Goal: Complete application form

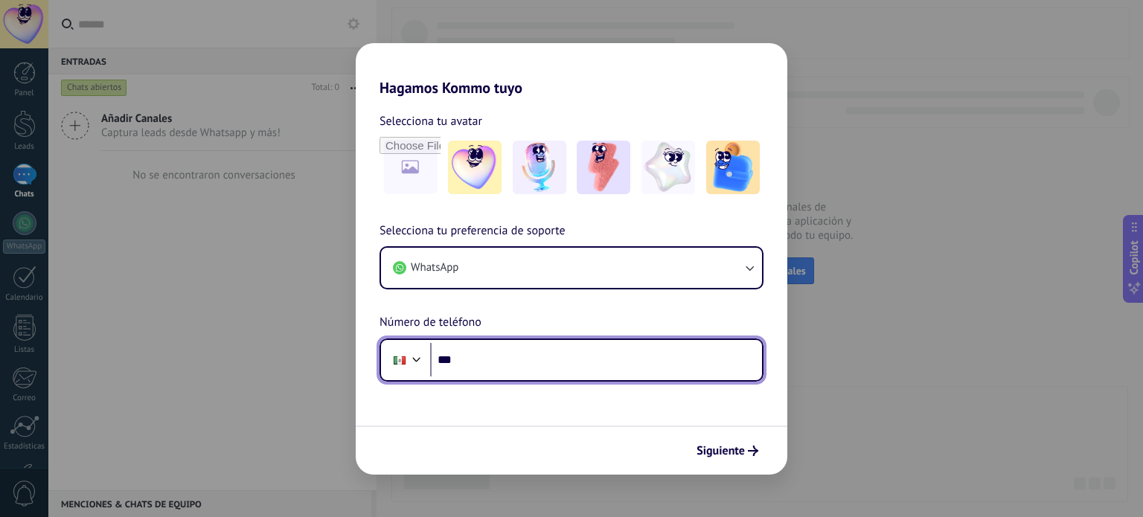
click at [479, 357] on input "***" at bounding box center [596, 360] width 332 height 34
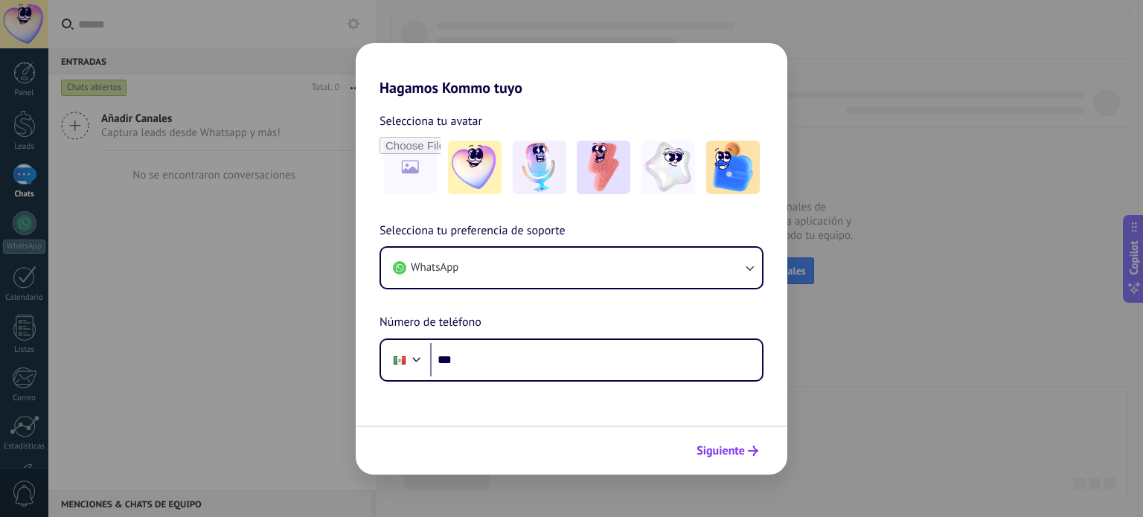
click at [749, 446] on icon "submit" at bounding box center [753, 451] width 10 height 10
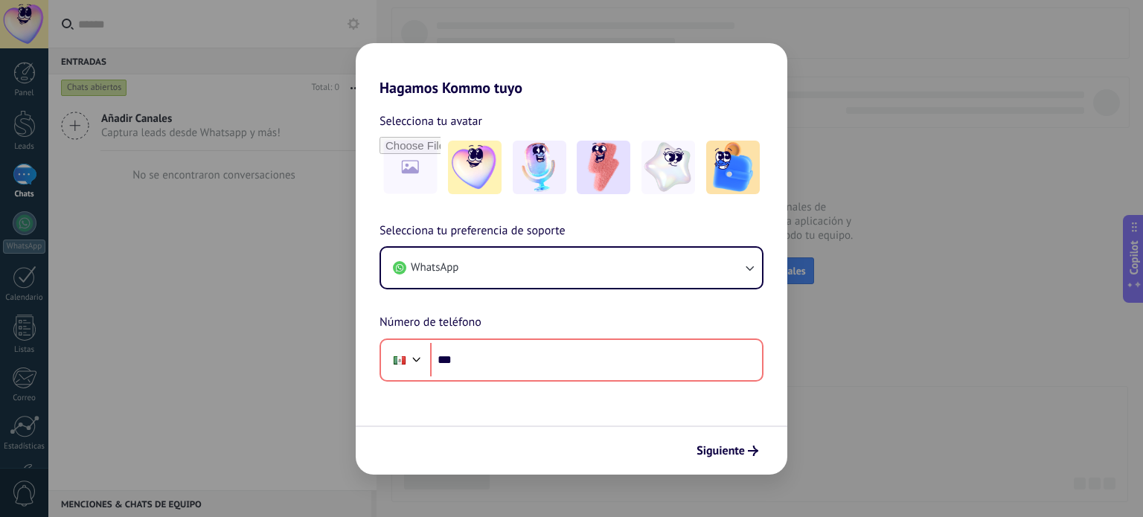
click at [828, 368] on div "Hagamos Kommo tuyo Selecciona tu avatar Selecciona tu preferencia de soporte Wh…" at bounding box center [571, 258] width 1143 height 517
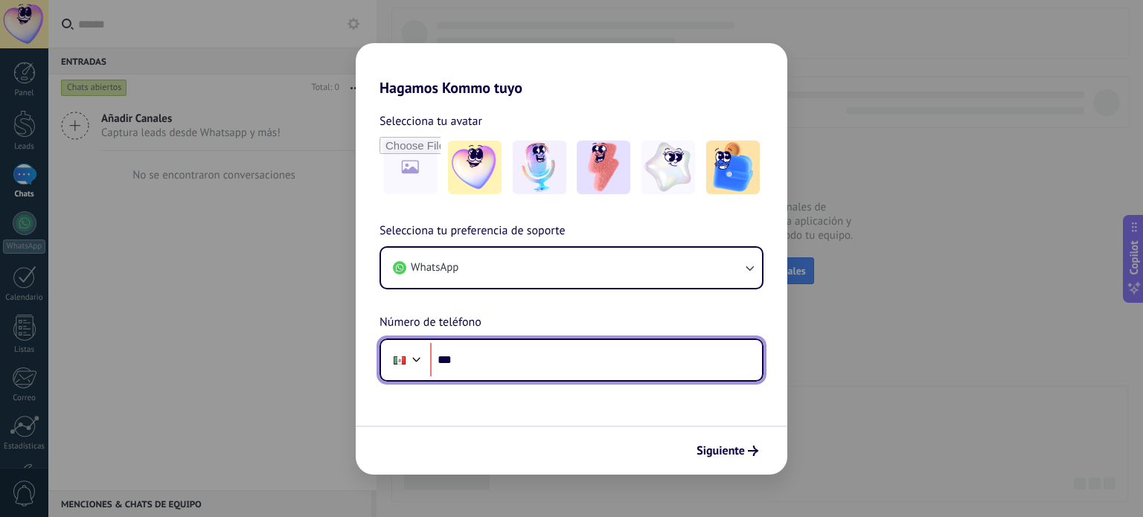
click at [595, 371] on input "***" at bounding box center [596, 360] width 332 height 34
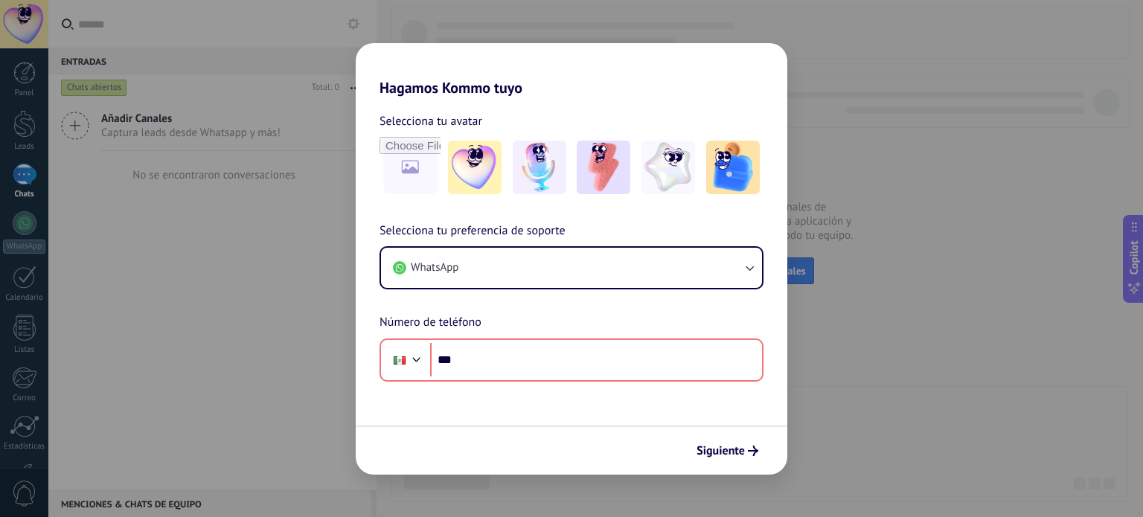
click at [831, 410] on div "Hagamos Kommo tuyo Selecciona tu avatar Selecciona tu preferencia de soporte Wh…" at bounding box center [571, 258] width 1143 height 517
click at [268, 401] on div "Hagamos Kommo tuyo Selecciona tu avatar Selecciona tu preferencia de soporte Wh…" at bounding box center [571, 258] width 1143 height 517
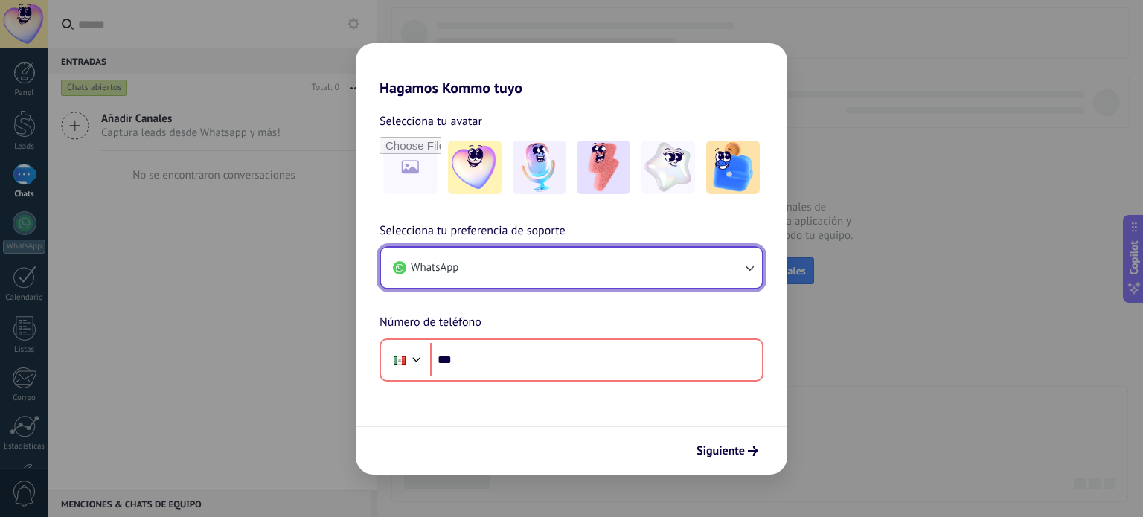
click at [741, 275] on button "WhatsApp" at bounding box center [571, 268] width 381 height 40
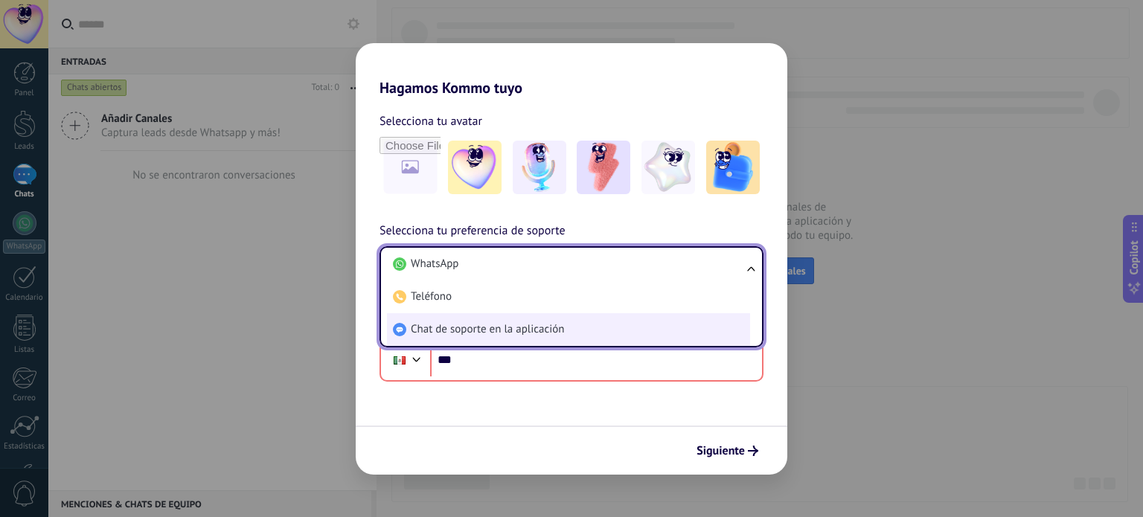
click at [712, 319] on li "Chat de soporte en la aplicación" at bounding box center [568, 329] width 363 height 33
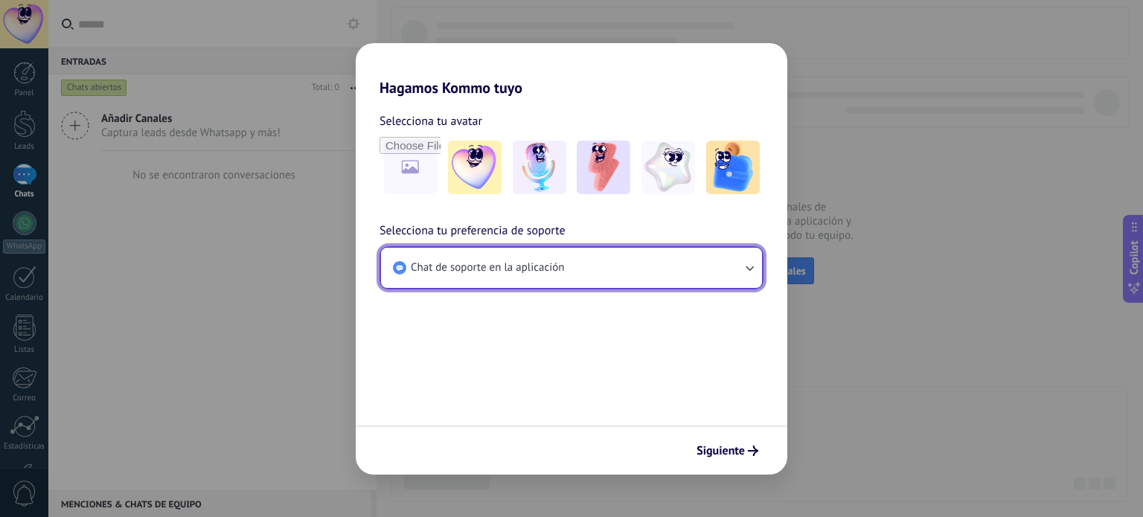
click at [738, 264] on button "Chat de soporte en la aplicación" at bounding box center [571, 268] width 381 height 40
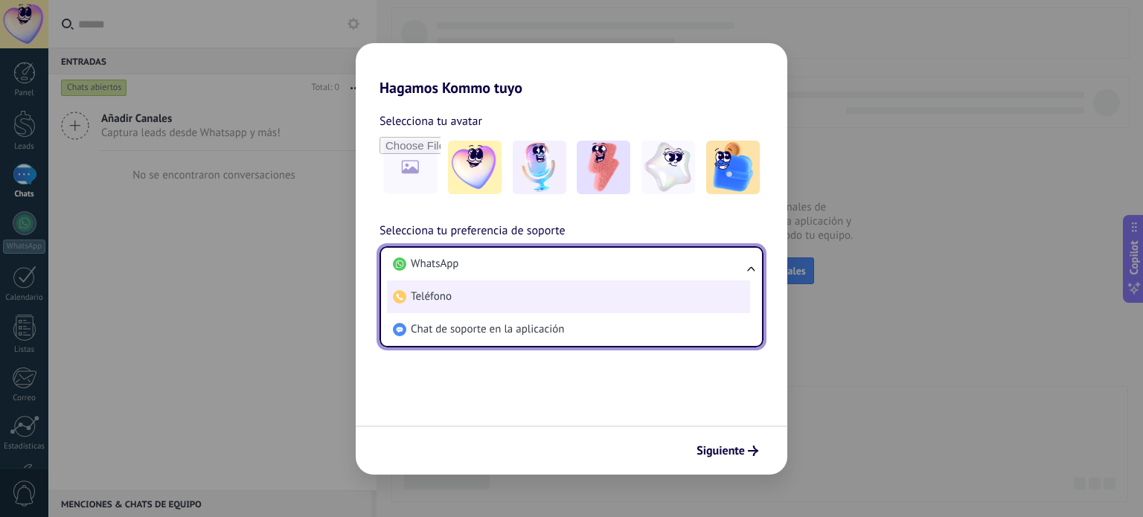
click at [720, 282] on li "Teléfono" at bounding box center [568, 297] width 363 height 33
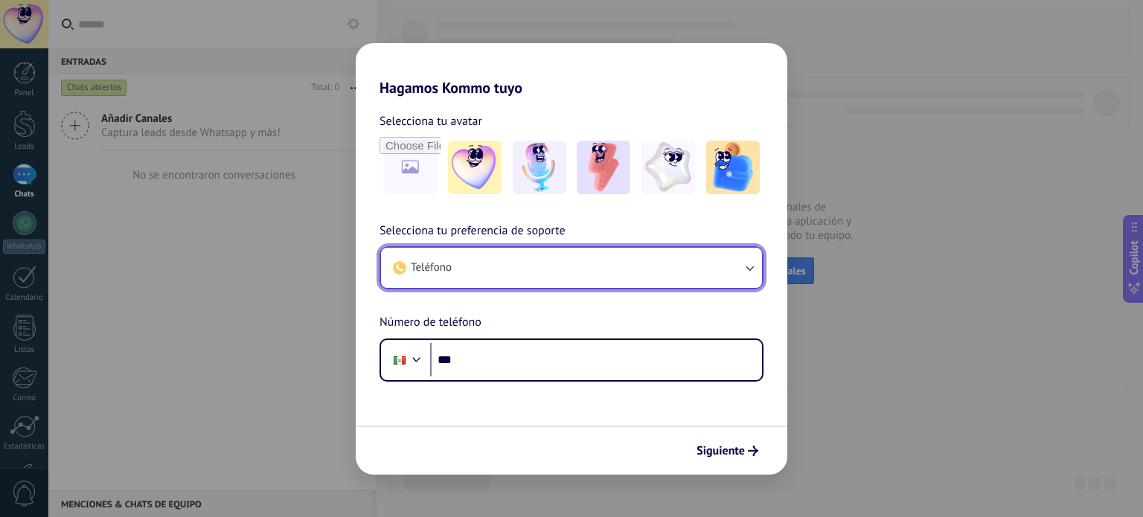
click at [734, 266] on button "Teléfono" at bounding box center [571, 268] width 381 height 40
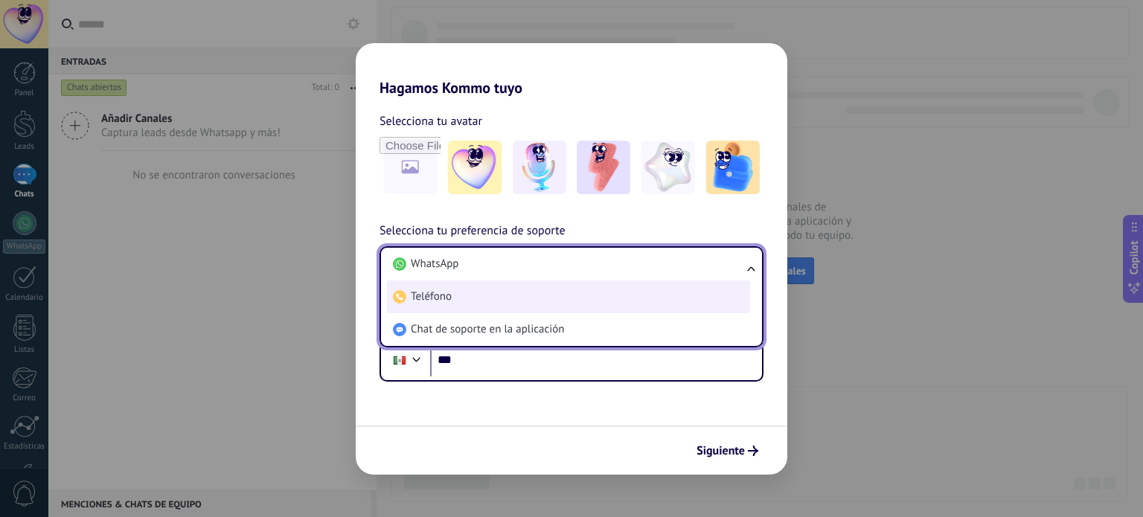
click at [721, 282] on li "Teléfono" at bounding box center [568, 297] width 363 height 33
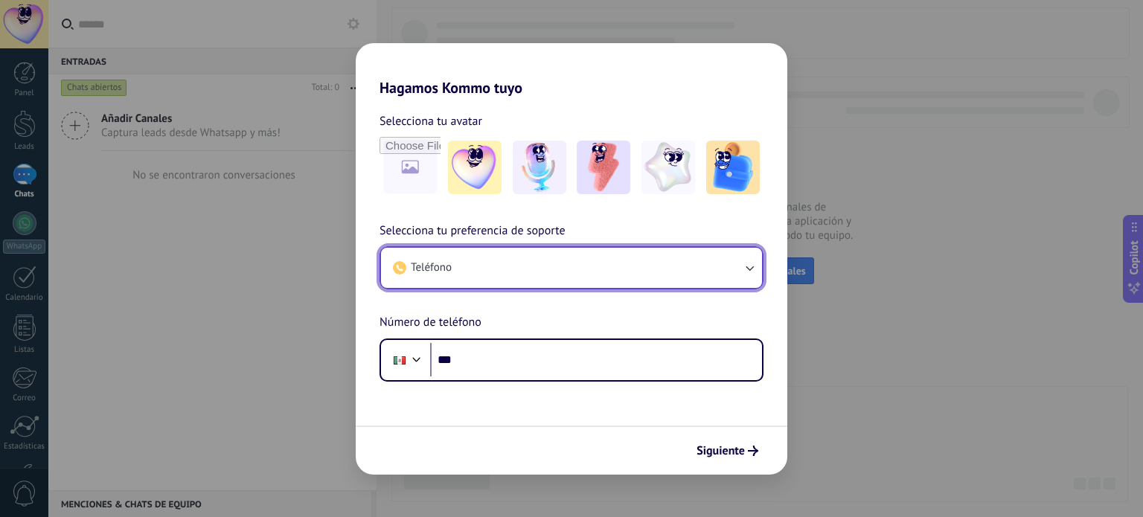
click at [721, 260] on button "Teléfono" at bounding box center [571, 268] width 381 height 40
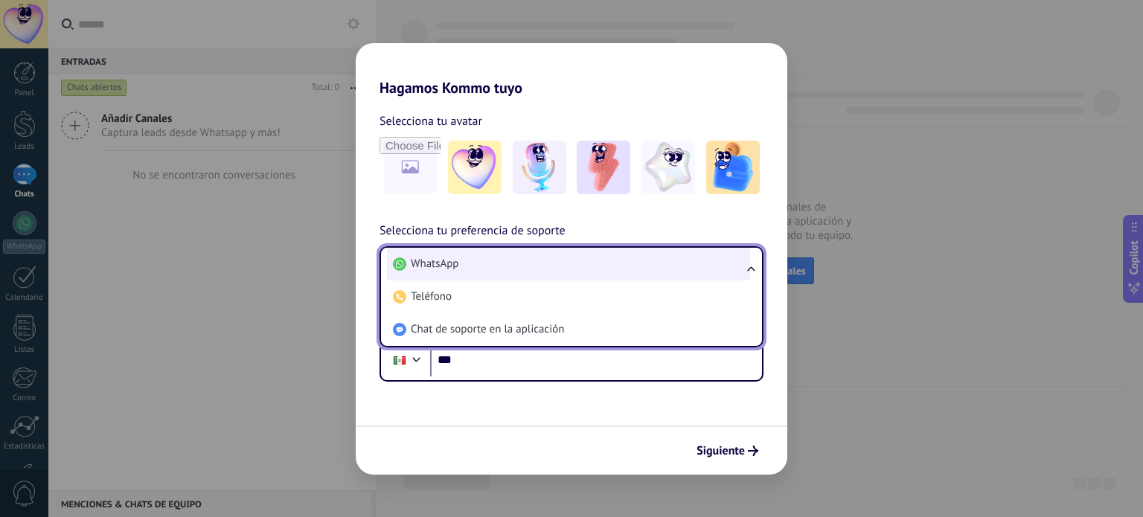
click at [704, 269] on li "WhatsApp" at bounding box center [568, 264] width 363 height 33
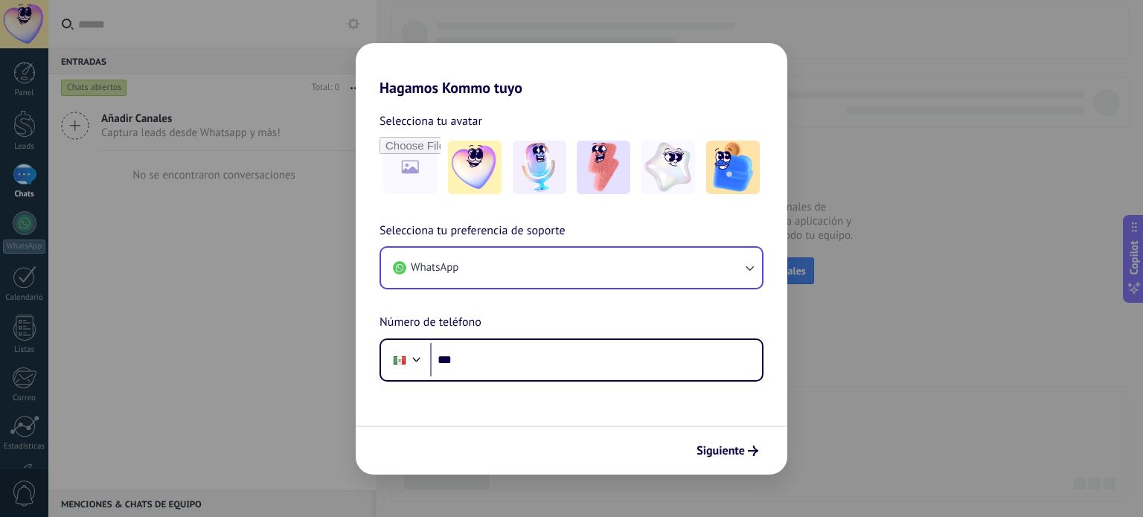
click at [843, 307] on div "Hagamos Kommo tuyo Selecciona tu avatar Selecciona tu preferencia de soporte Wh…" at bounding box center [571, 258] width 1143 height 517
